Goal: Task Accomplishment & Management: Use online tool/utility

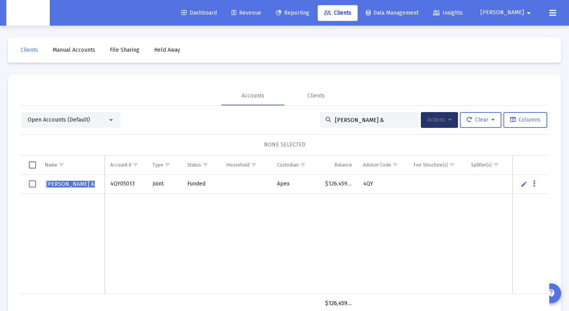
scroll to position [2, 0]
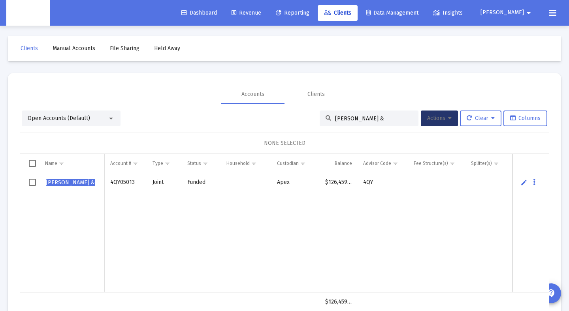
click at [261, 13] on span "Revenue" at bounding box center [246, 12] width 30 height 7
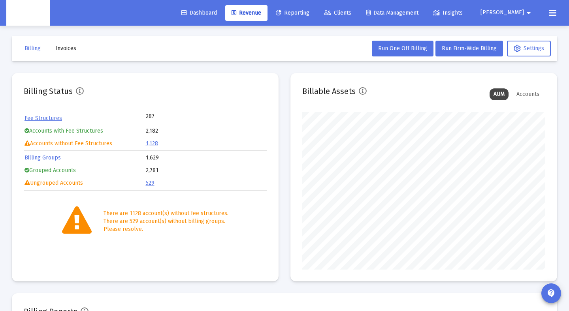
scroll to position [158, 243]
click at [452, 45] on span "Run Firm-Wide Billing" at bounding box center [469, 48] width 55 height 7
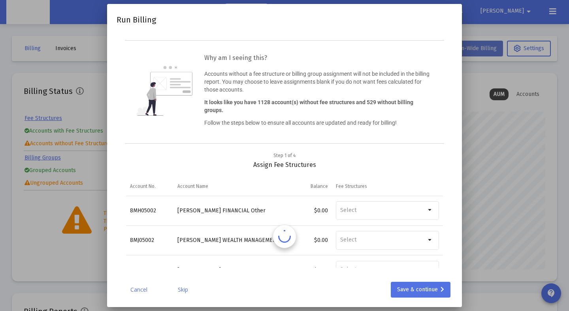
scroll to position [0, 0]
click at [139, 292] on link "Cancel" at bounding box center [138, 290] width 39 height 8
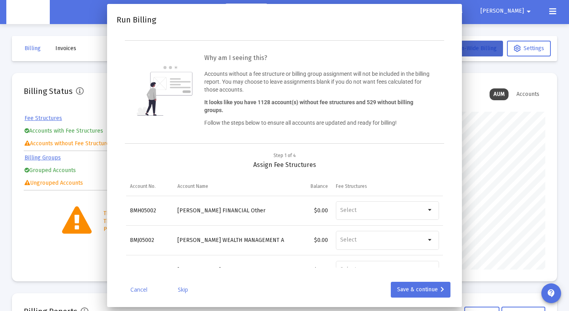
scroll to position [2, 0]
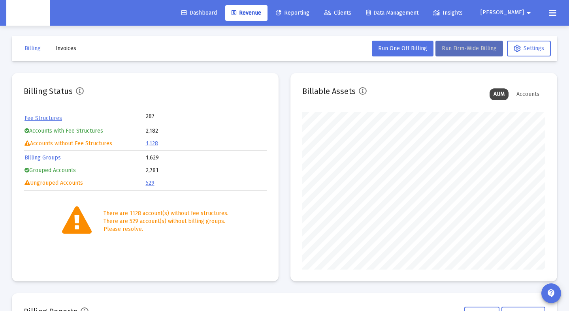
click at [448, 55] on button "Run Firm-Wide Billing" at bounding box center [469, 49] width 68 height 16
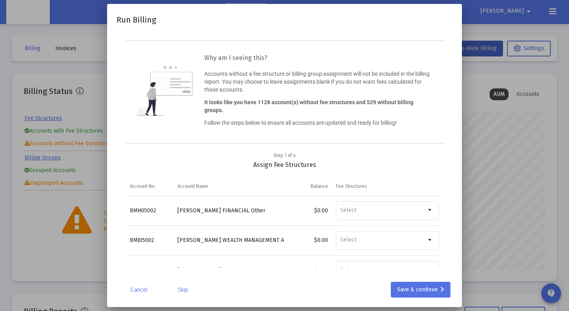
scroll to position [0, 0]
click at [132, 289] on link "Cancel" at bounding box center [138, 290] width 39 height 8
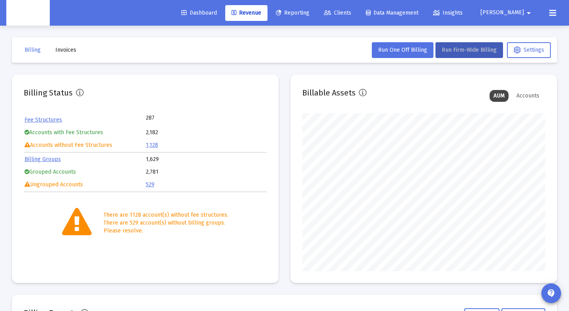
scroll to position [2, 0]
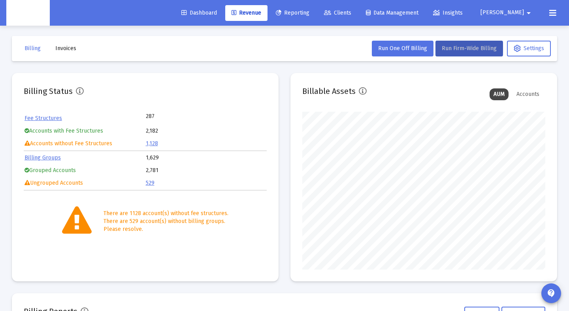
click at [555, 11] on icon at bounding box center [552, 12] width 7 height 9
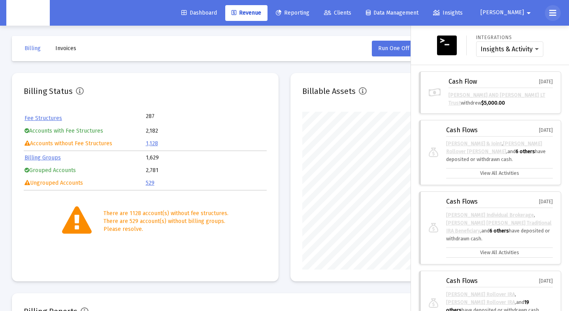
click at [553, 11] on icon at bounding box center [552, 12] width 7 height 9
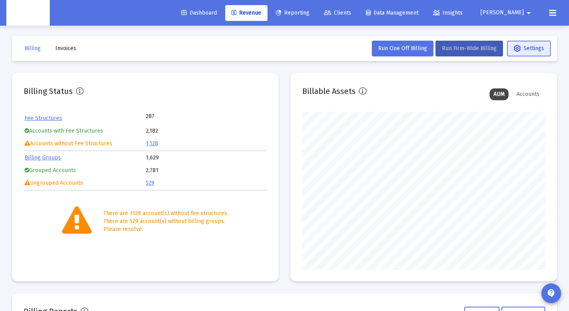
click at [538, 53] on button "Settings" at bounding box center [529, 49] width 44 height 16
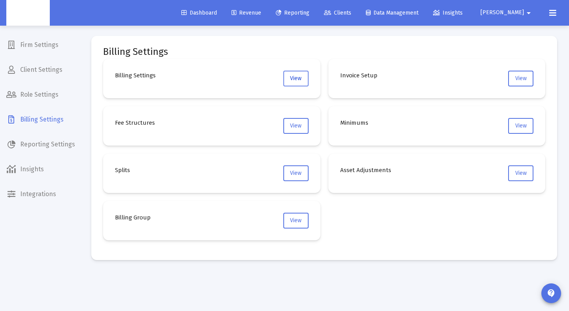
click at [293, 78] on span "View" at bounding box center [295, 78] width 11 height 7
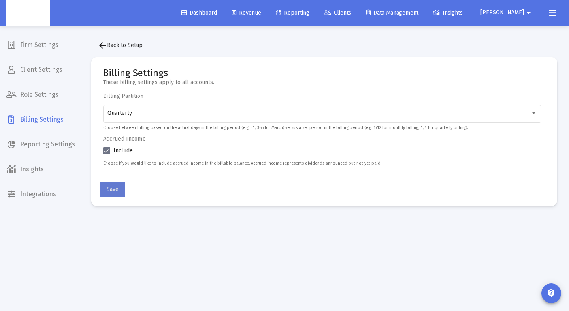
click at [111, 187] on span "Save" at bounding box center [113, 189] width 12 height 7
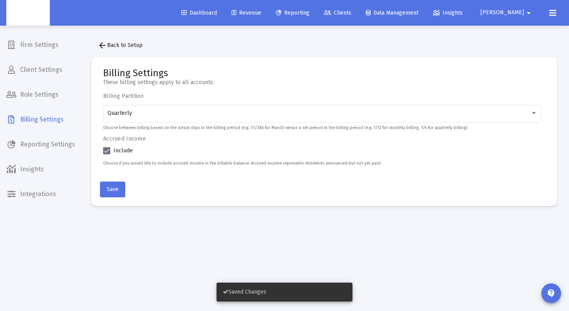
click at [105, 42] on mat-icon "arrow_back" at bounding box center [102, 45] width 9 height 9
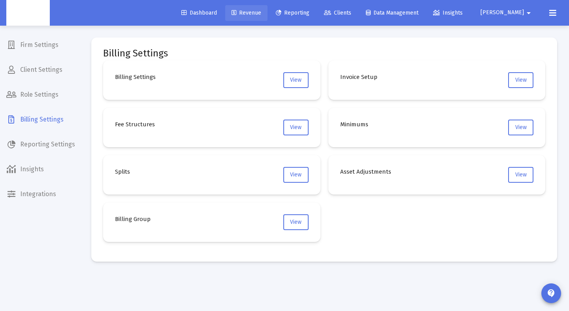
click at [261, 14] on span "Revenue" at bounding box center [246, 12] width 30 height 7
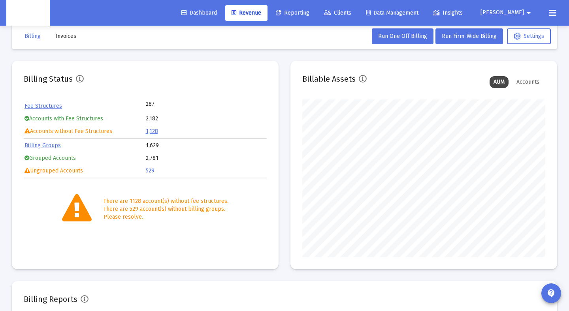
scroll to position [158, 243]
click at [474, 38] on span "Run Firm-Wide Billing" at bounding box center [469, 36] width 55 height 7
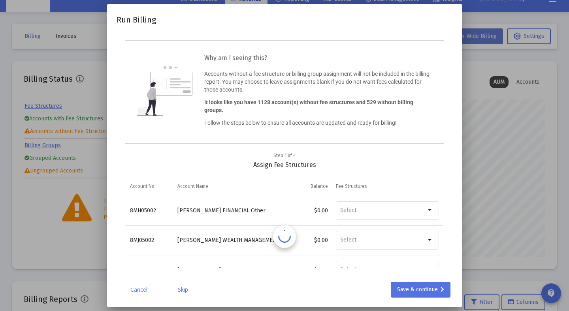
scroll to position [0, 0]
click at [424, 288] on div "Save & continue" at bounding box center [420, 290] width 47 height 16
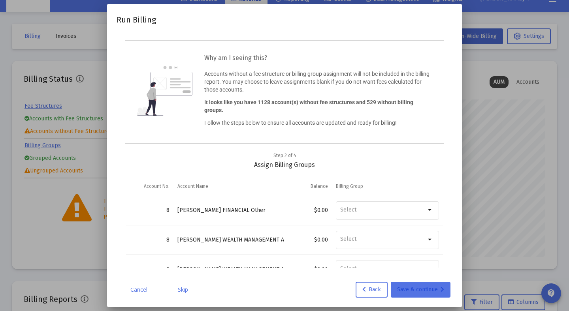
click at [424, 288] on div "Save & continue" at bounding box center [420, 290] width 47 height 16
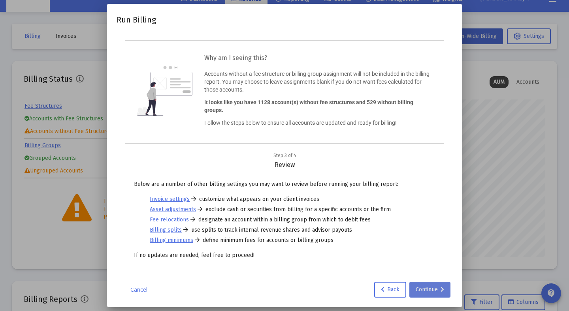
click at [424, 293] on div "Continue" at bounding box center [430, 290] width 28 height 16
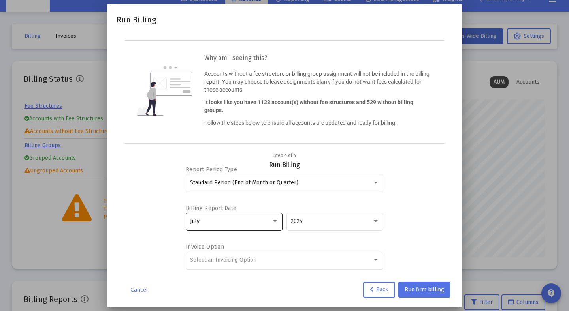
click at [249, 221] on div "July" at bounding box center [230, 221] width 81 height 6
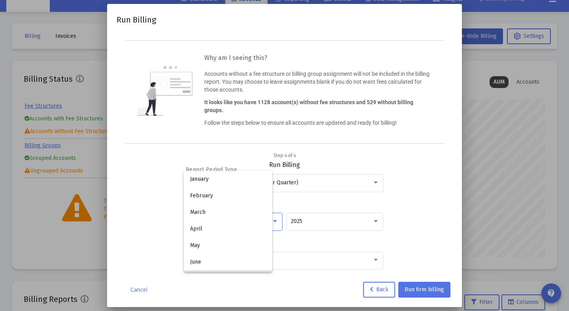
scroll to position [57, 0]
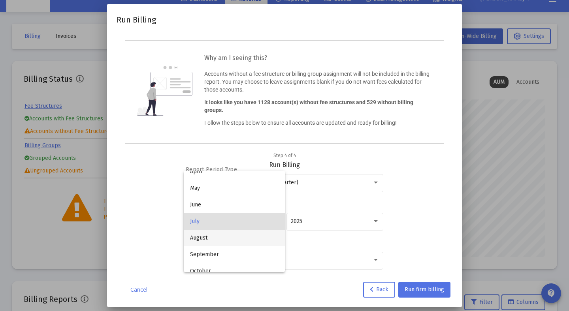
click at [240, 235] on span "August" at bounding box center [234, 238] width 88 height 17
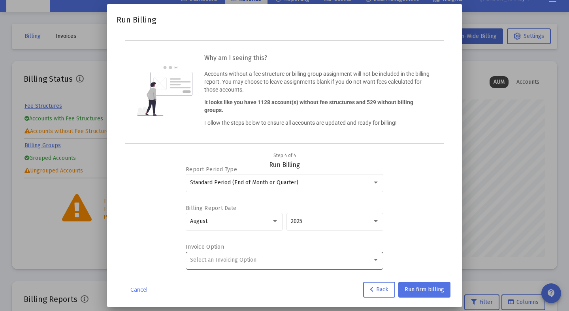
click at [366, 264] on div "Select an Invoicing Option" at bounding box center [284, 259] width 189 height 19
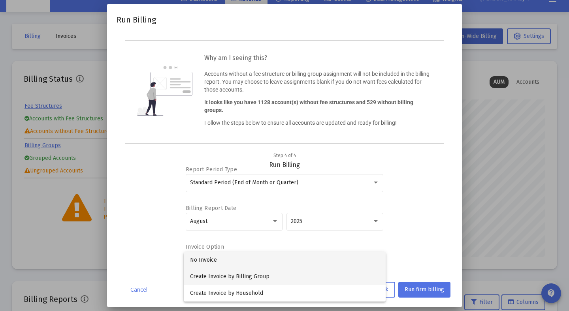
click at [276, 274] on span "Create Invoice by Billing Group" at bounding box center [284, 277] width 189 height 17
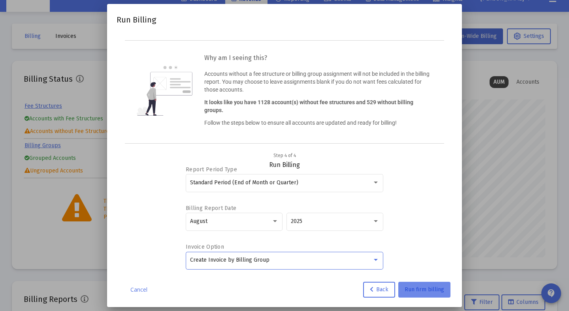
click at [425, 287] on span "Run firm billing" at bounding box center [423, 289] width 39 height 7
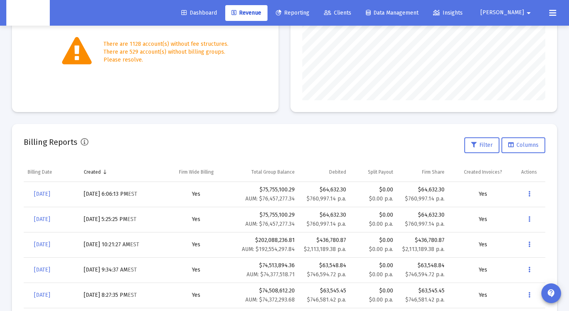
scroll to position [214, 0]
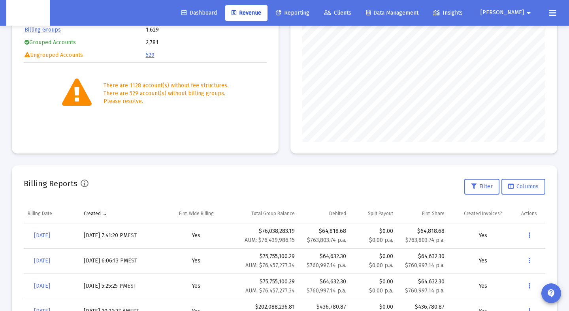
scroll to position [164, 0]
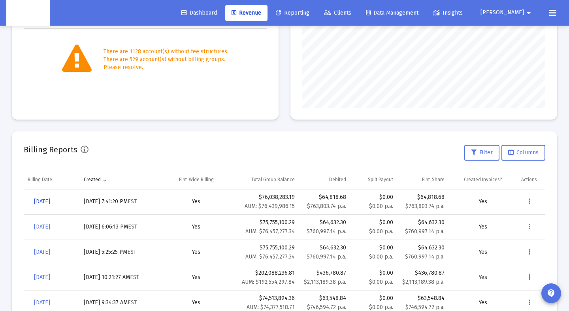
click at [50, 201] on span "[DATE]" at bounding box center [42, 201] width 16 height 7
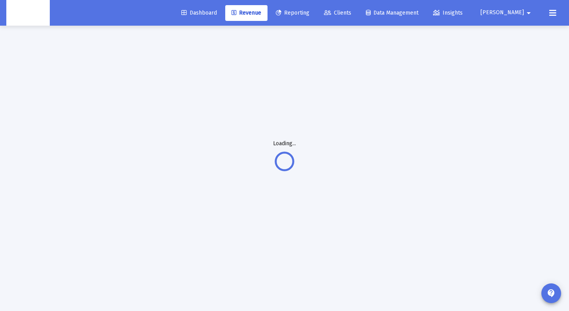
scroll to position [26, 0]
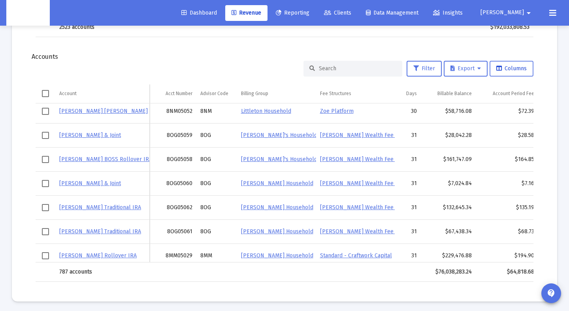
click at [506, 70] on span "Columns" at bounding box center [511, 68] width 30 height 7
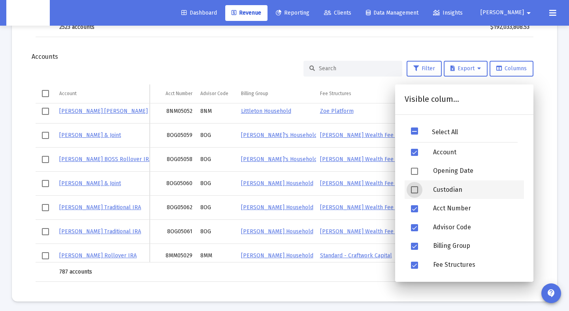
drag, startPoint x: 451, startPoint y: 187, endPoint x: 449, endPoint y: 182, distance: 4.6
click at [449, 186] on div "Custodian" at bounding box center [475, 190] width 97 height 19
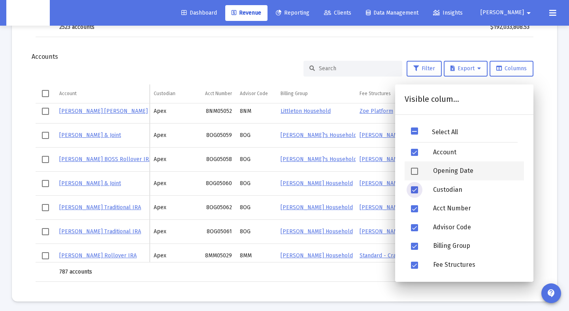
click at [454, 174] on div "Opening Date" at bounding box center [475, 171] width 97 height 19
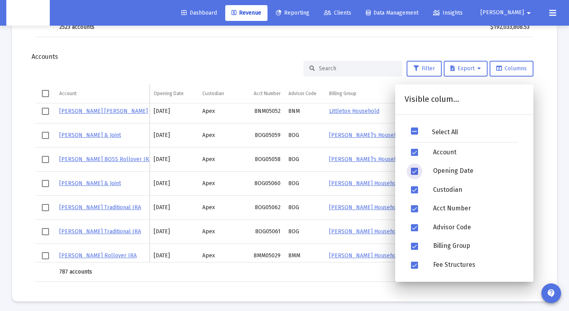
click at [543, 108] on div "Filter Export Columns Account Account Opening Date Custodian Acct Number Adviso…" at bounding box center [284, 171] width 521 height 221
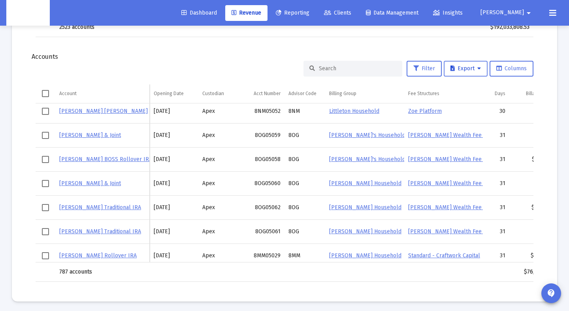
click at [478, 71] on icon at bounding box center [479, 69] width 4 height 6
click at [481, 88] on button "Export All Rows" at bounding box center [468, 89] width 54 height 19
